Goal: Task Accomplishment & Management: Complete application form

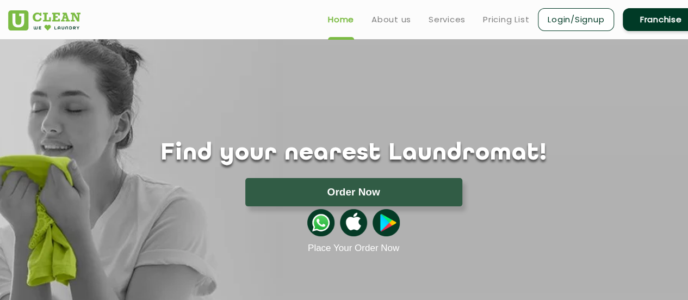
click at [652, 19] on link "Franchise" at bounding box center [661, 19] width 76 height 23
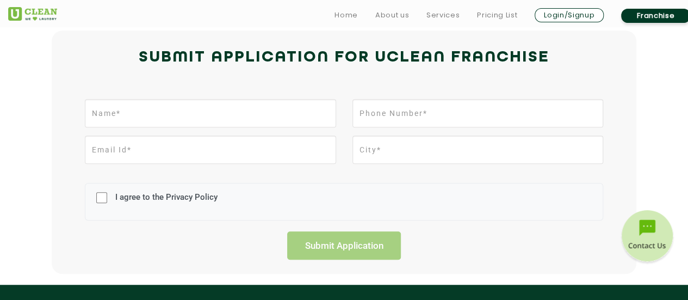
scroll to position [272, 0]
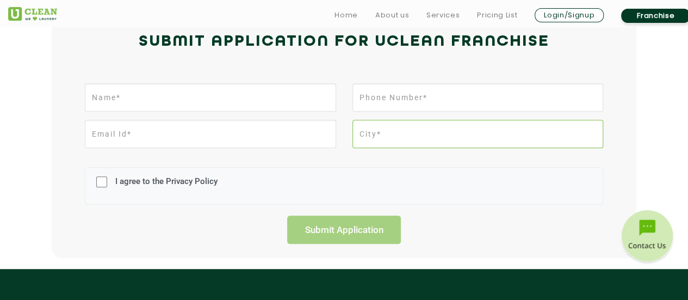
click at [396, 134] on input "text" at bounding box center [478, 134] width 251 height 28
type input "[GEOGRAPHIC_DATA]"
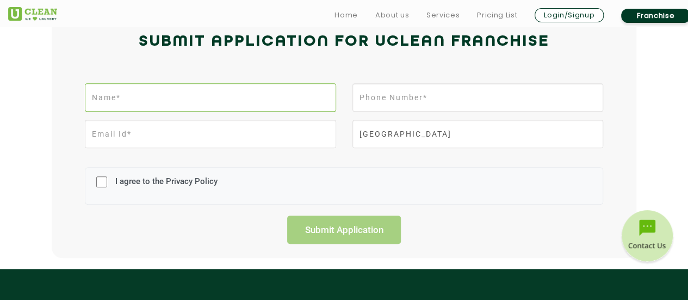
type input "[PERSON_NAME]"
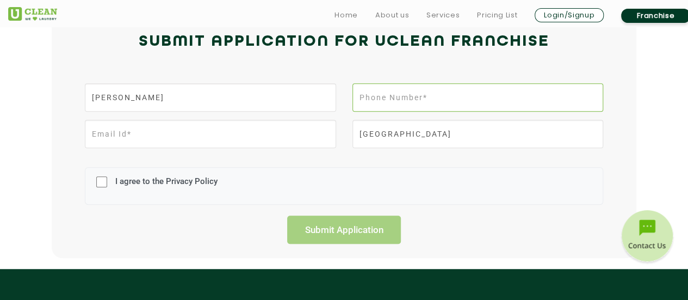
type input "08801289905"
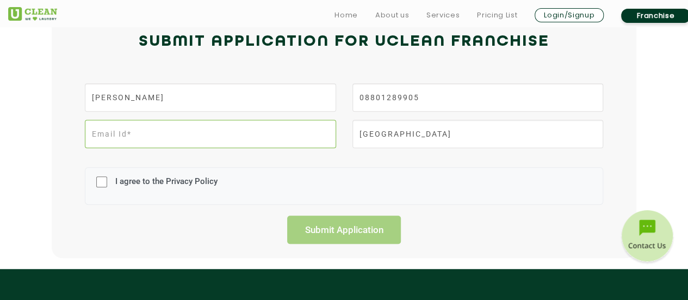
type input "[EMAIL_ADDRESS][DOMAIN_NAME]"
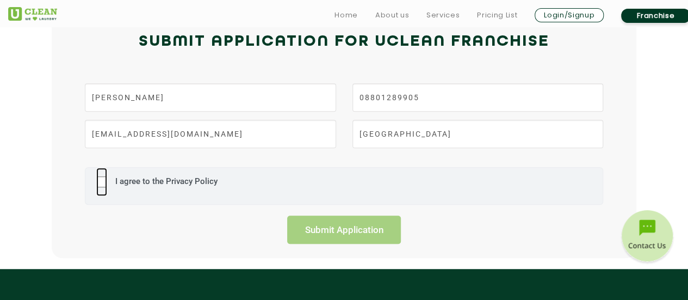
click at [103, 178] on input "I agree to the Privacy Policy" at bounding box center [101, 182] width 11 height 28
checkbox input "true"
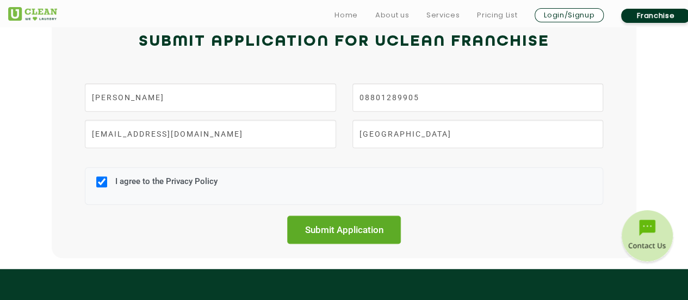
click at [323, 225] on input "Submit Application" at bounding box center [344, 230] width 114 height 28
